Goal: Task Accomplishment & Management: Use online tool/utility

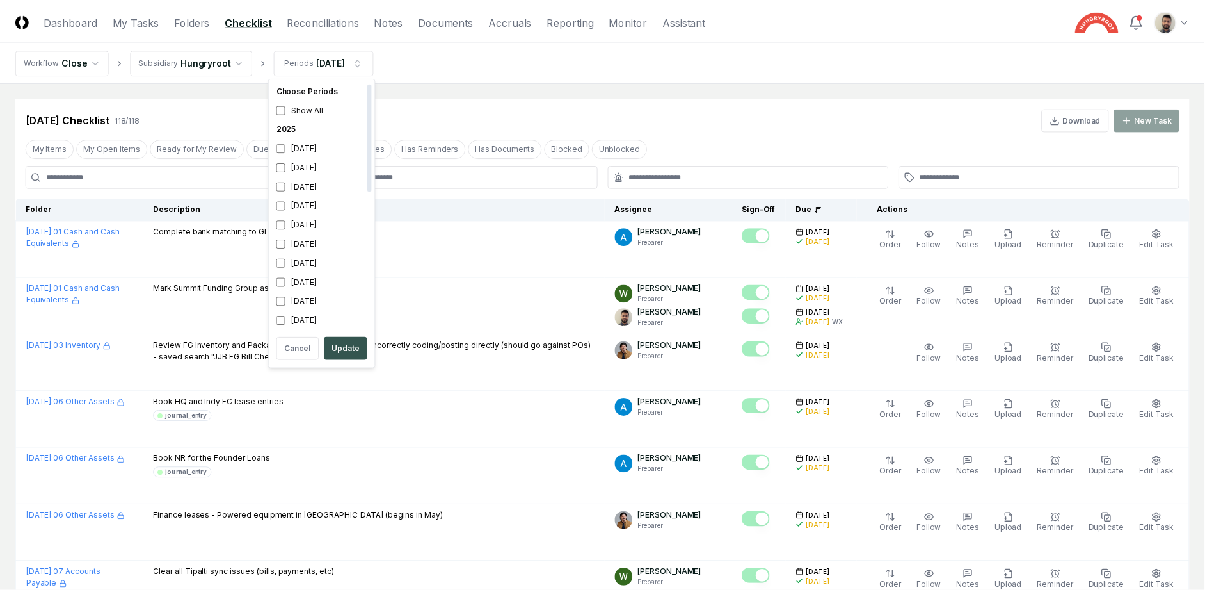
scroll to position [4, 0]
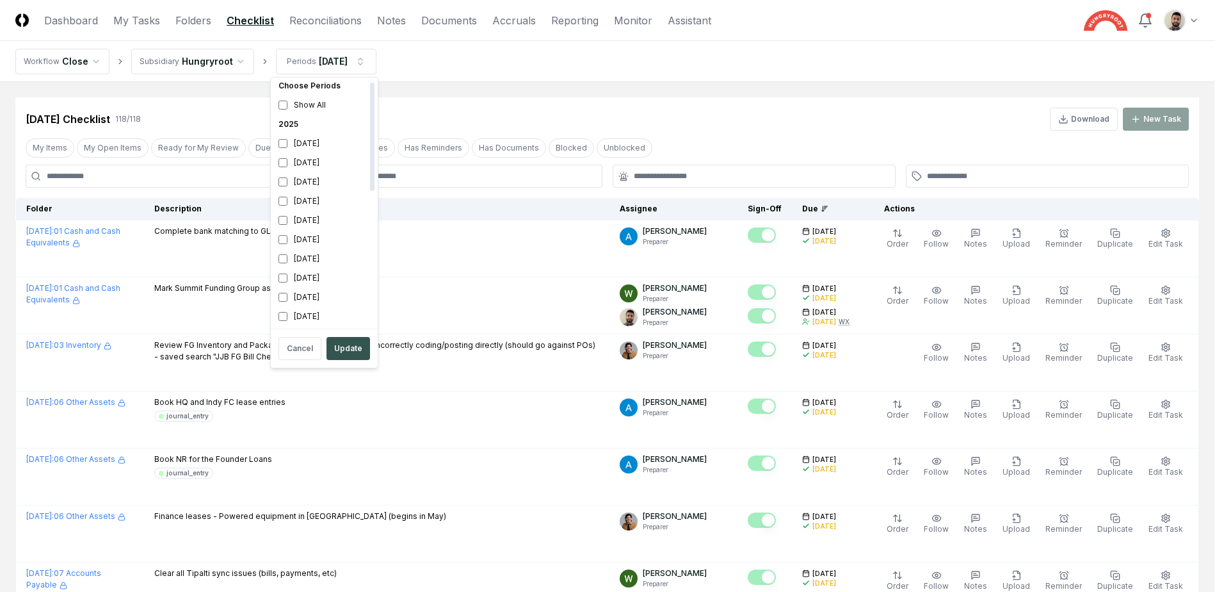
click at [350, 351] on button "Update" at bounding box center [348, 348] width 44 height 23
